Goal: Browse casually

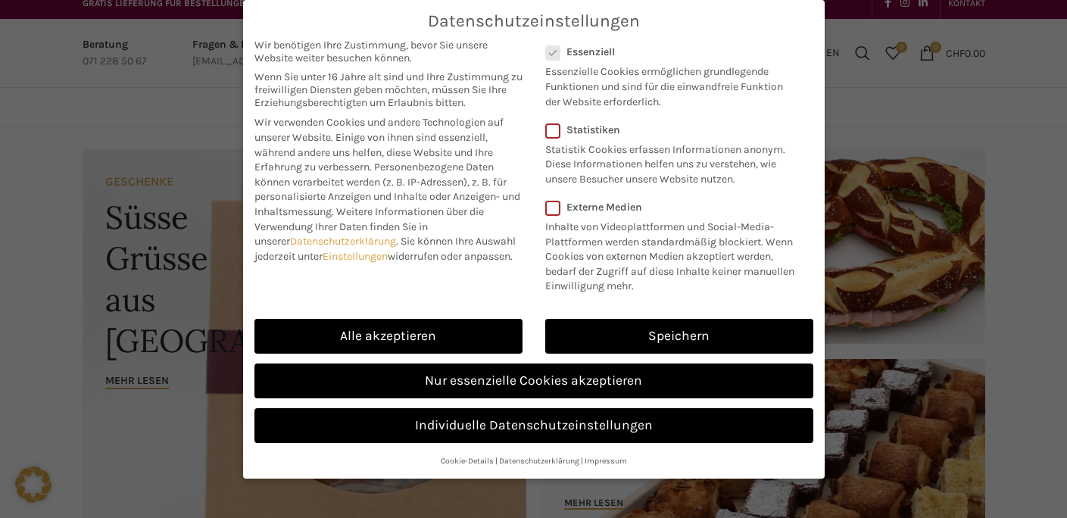
scroll to position [14, 0]
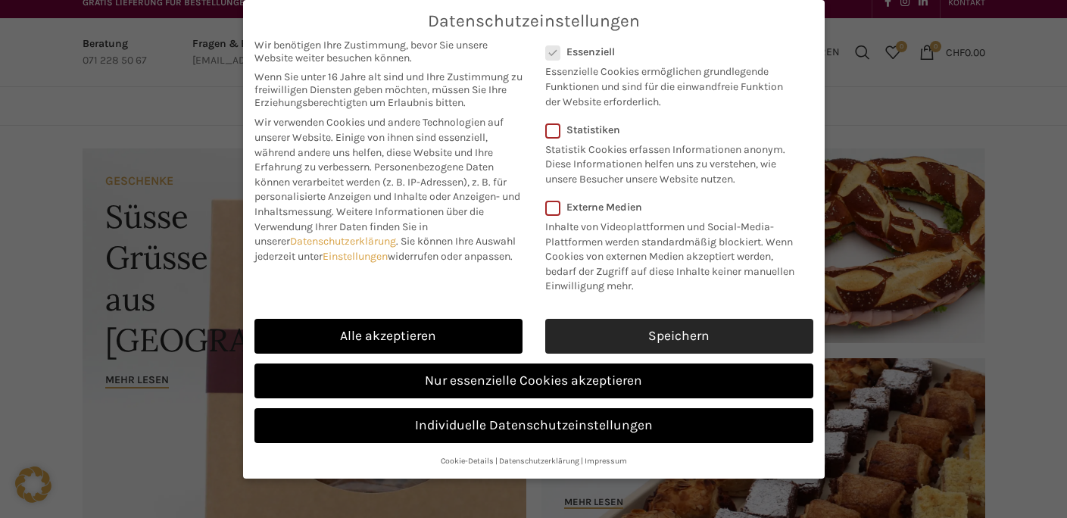
click at [638, 330] on link "Speichern" at bounding box center [679, 336] width 268 height 35
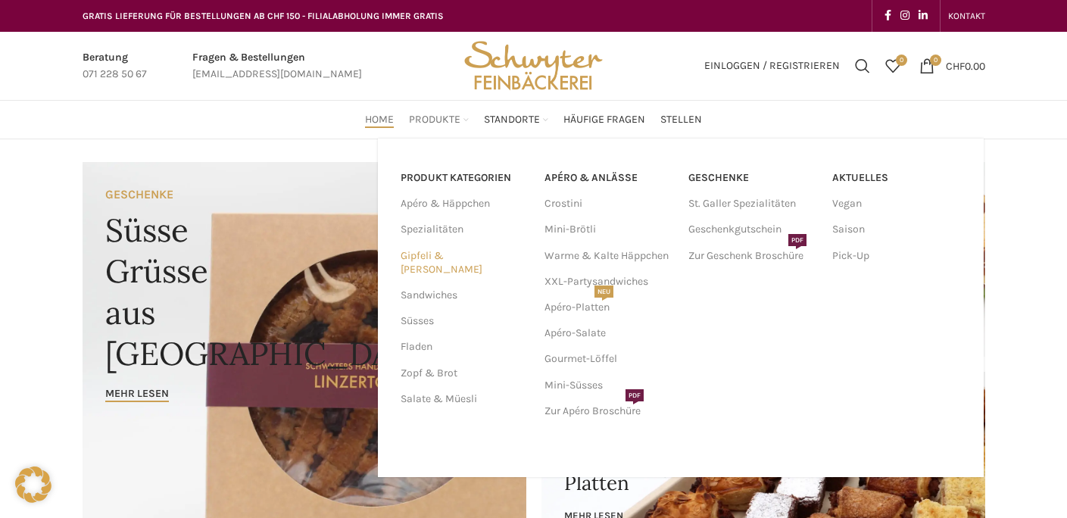
scroll to position [4, 0]
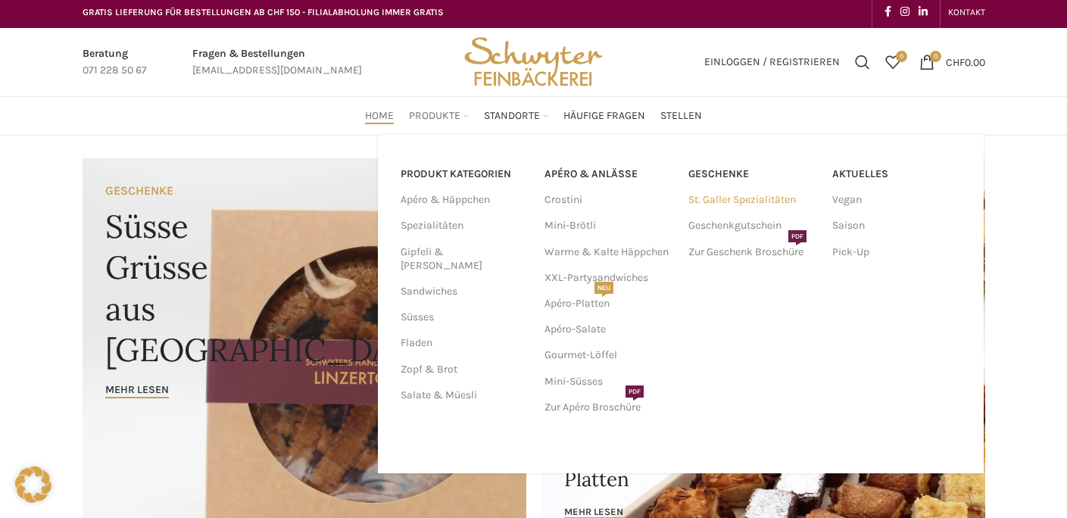
click at [717, 195] on link "St. Galler Spezialitäten" at bounding box center [752, 200] width 129 height 26
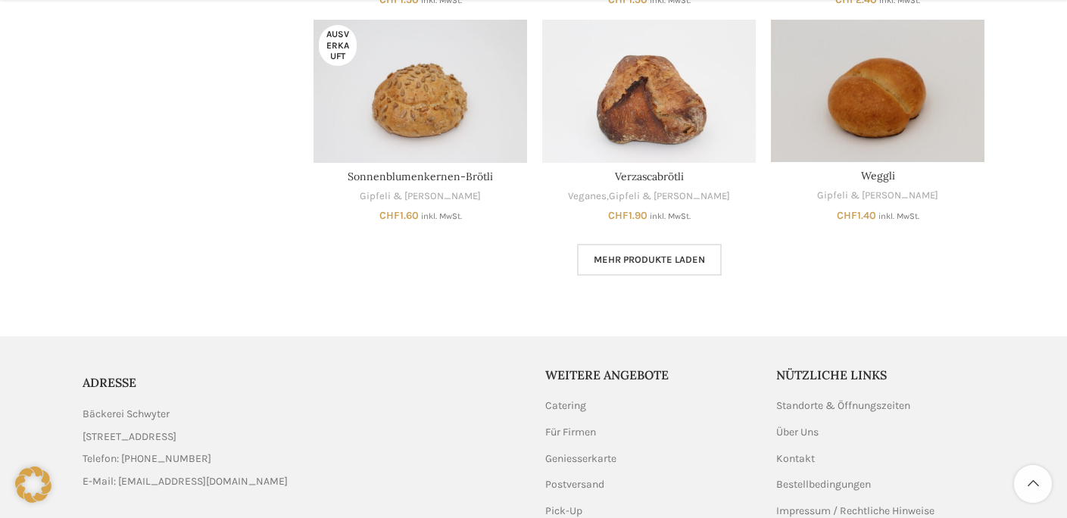
scroll to position [919, 0]
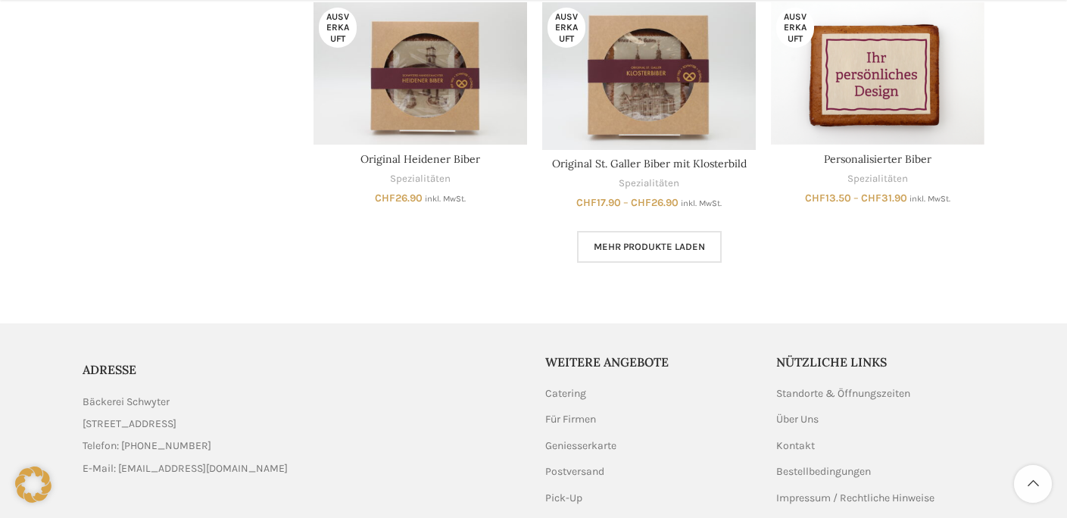
scroll to position [1105, 0]
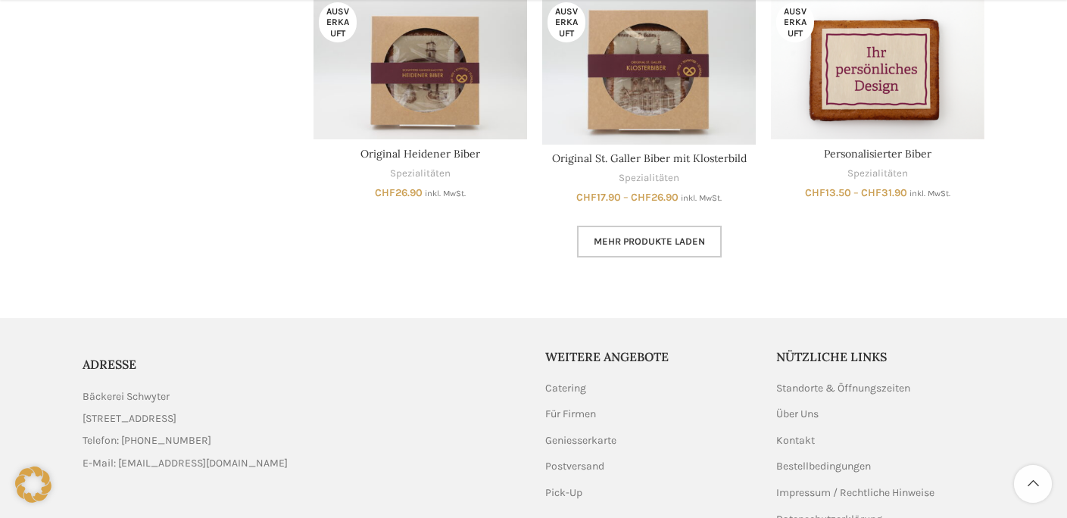
click at [655, 237] on span "Mehr Produkte laden" at bounding box center [649, 242] width 111 height 12
